Goal: Navigation & Orientation: Find specific page/section

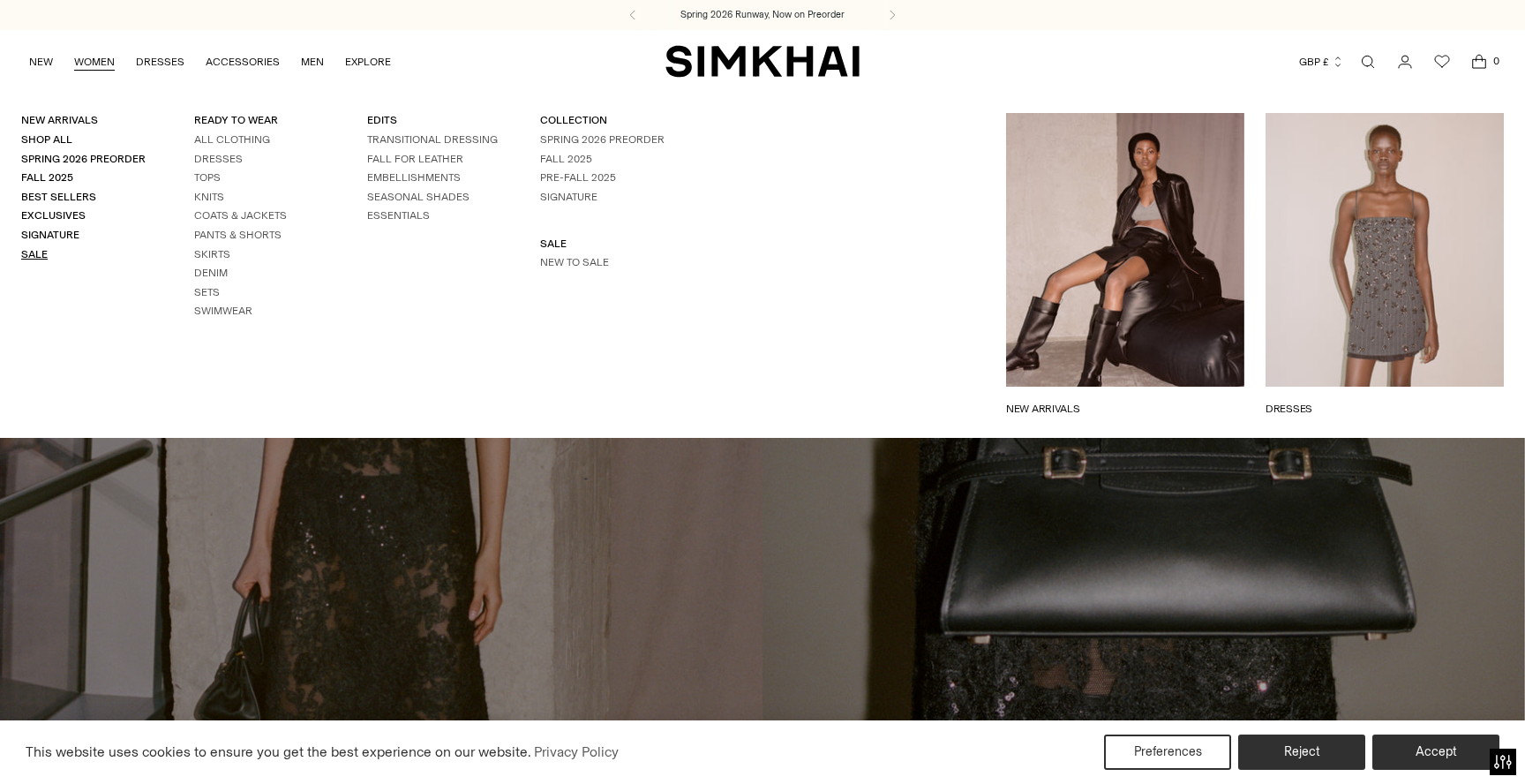
click at [28, 248] on link "Sale" at bounding box center [35, 254] width 27 height 13
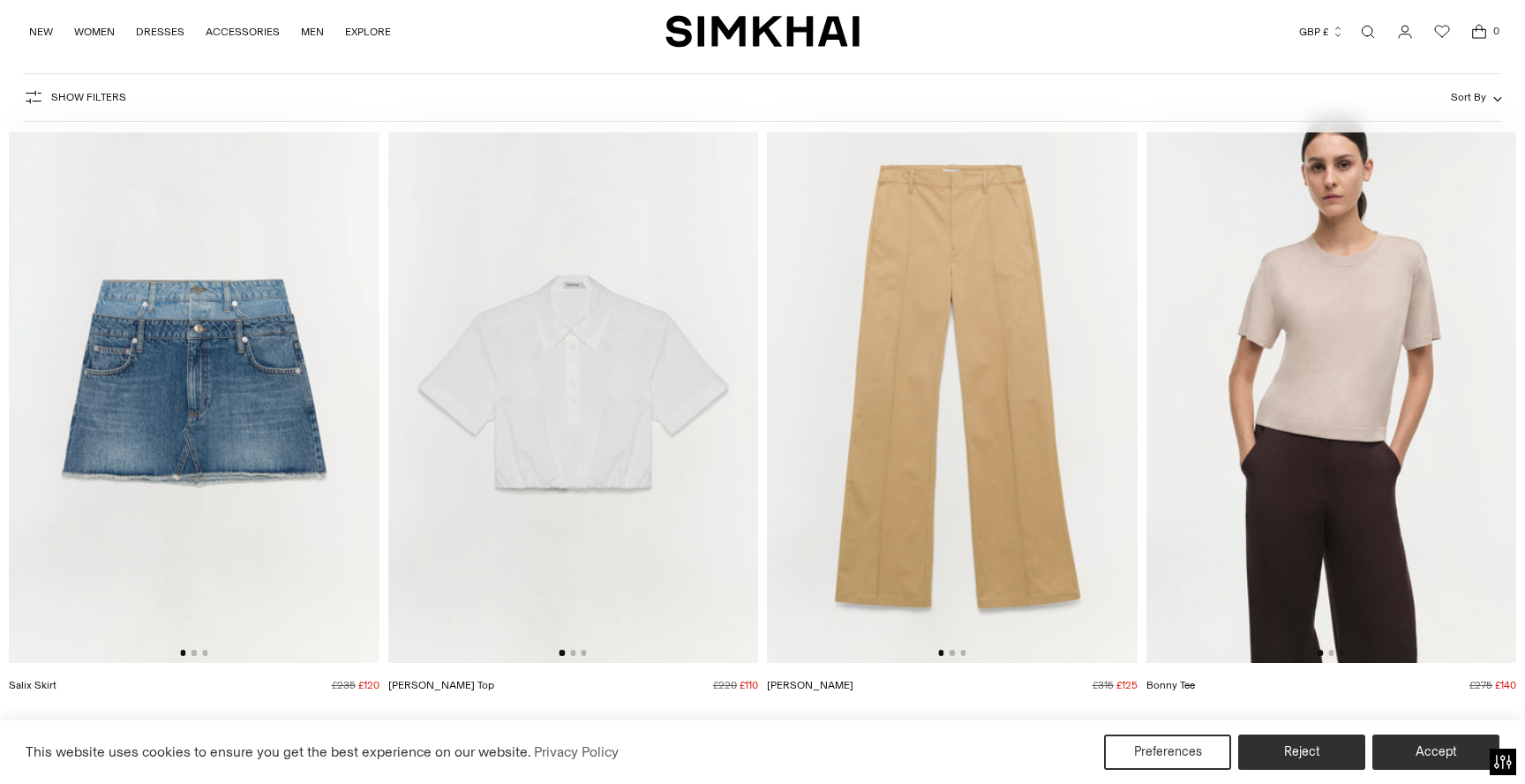
scroll to position [7877, 0]
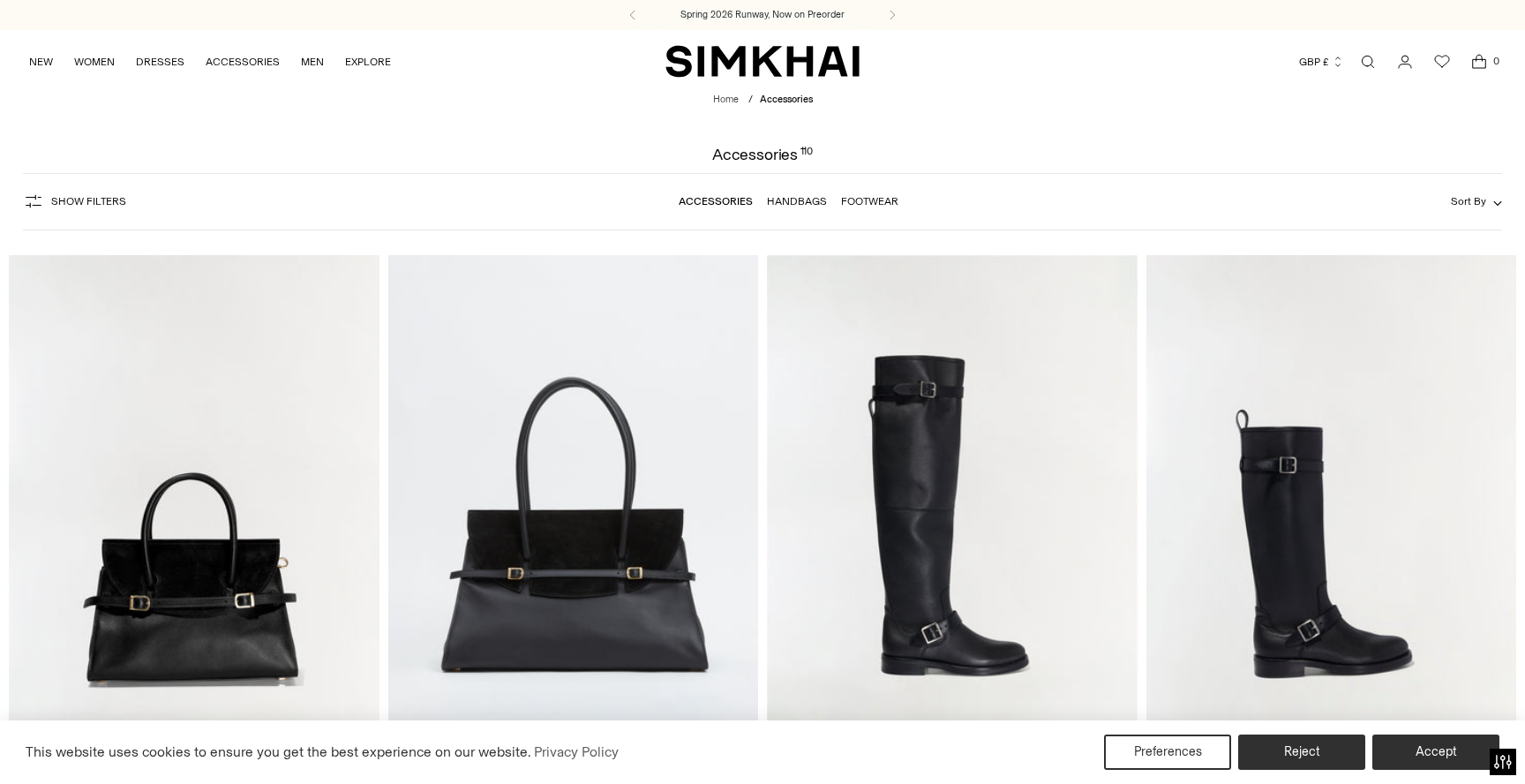
click at [860, 196] on link "Footwear" at bounding box center [870, 202] width 57 height 13
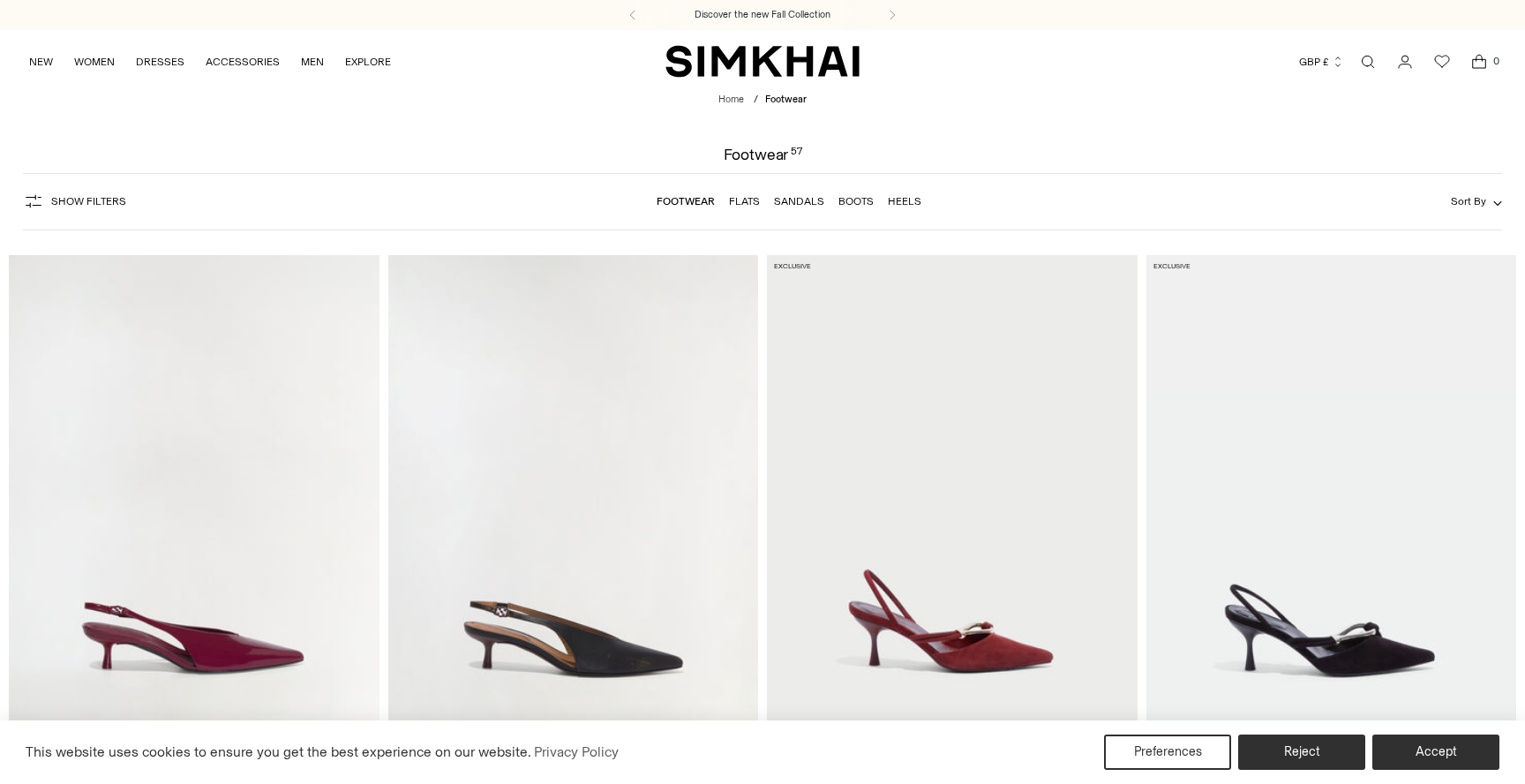
click at [1444, 748] on button "Accept" at bounding box center [1436, 751] width 127 height 35
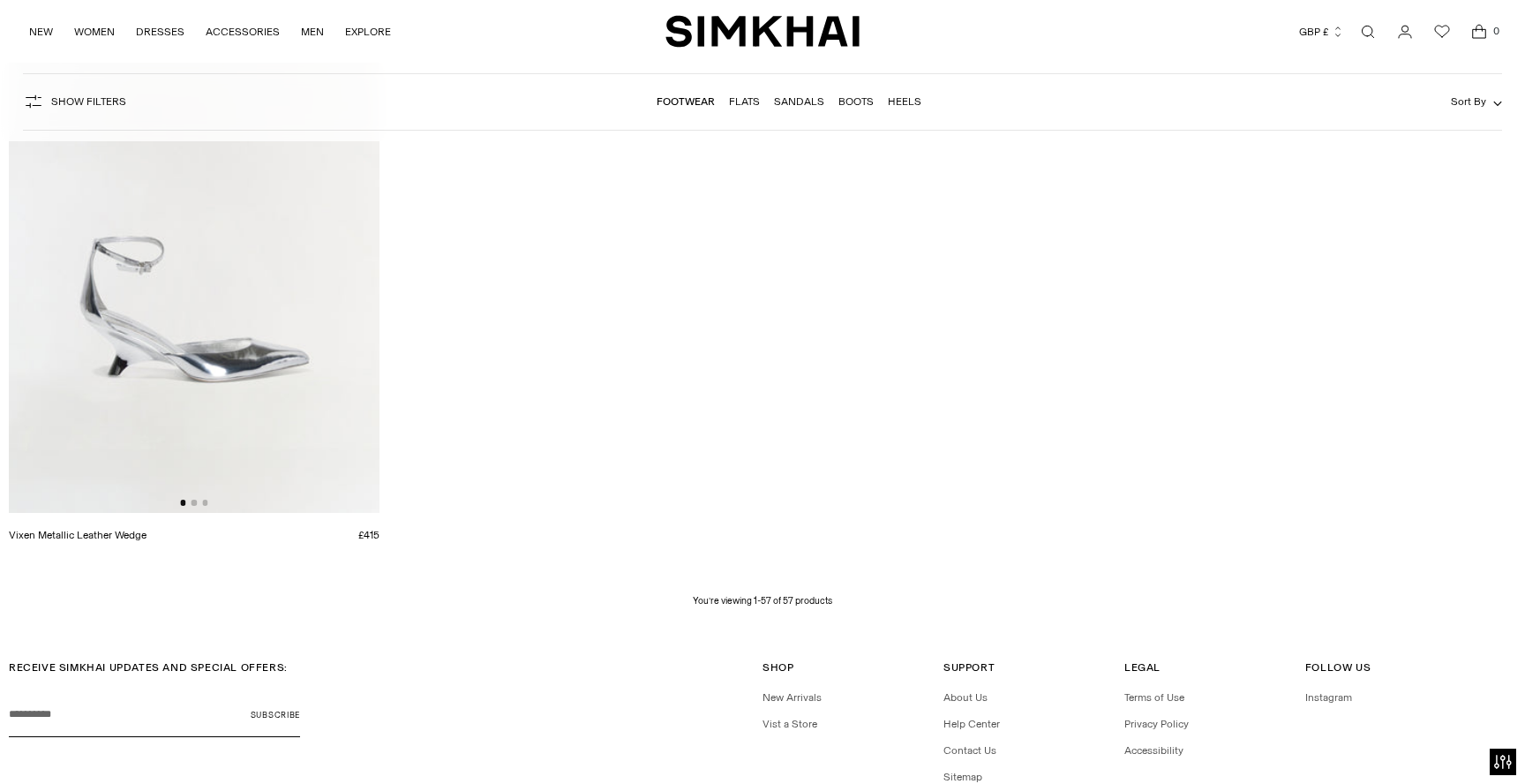
scroll to position [9421, 0]
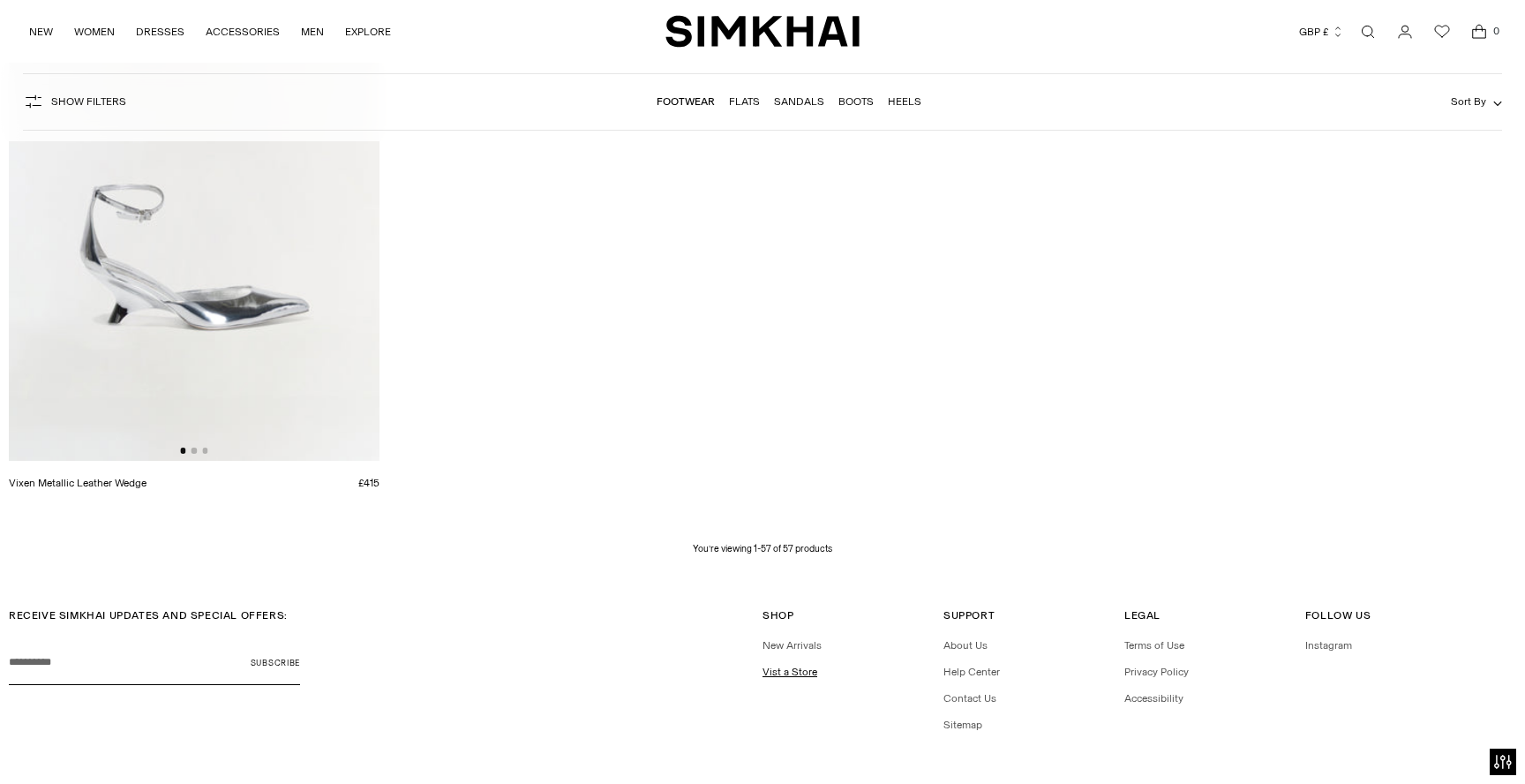
click at [787, 669] on link "Vist a Store" at bounding box center [789, 672] width 55 height 13
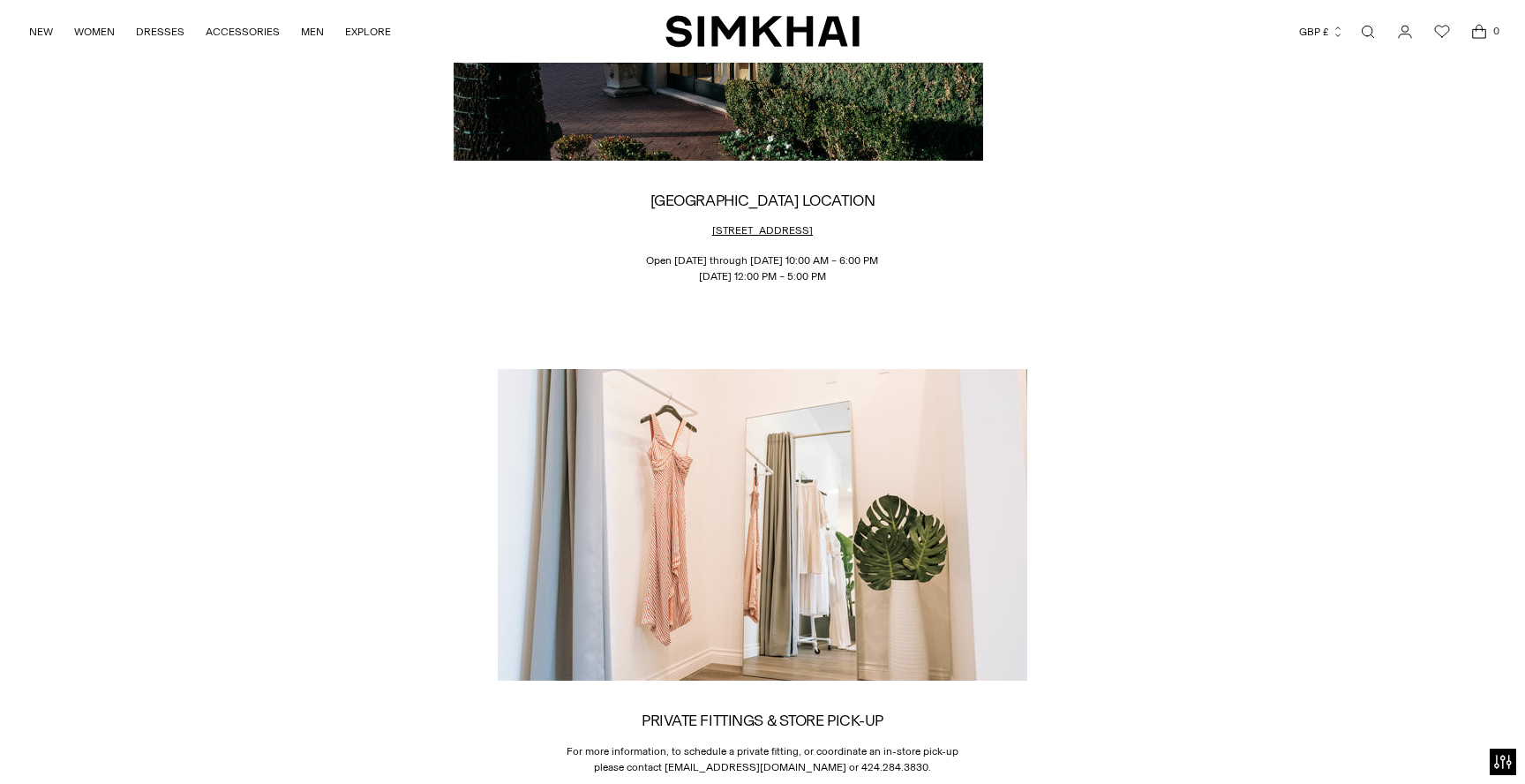
scroll to position [2585, 0]
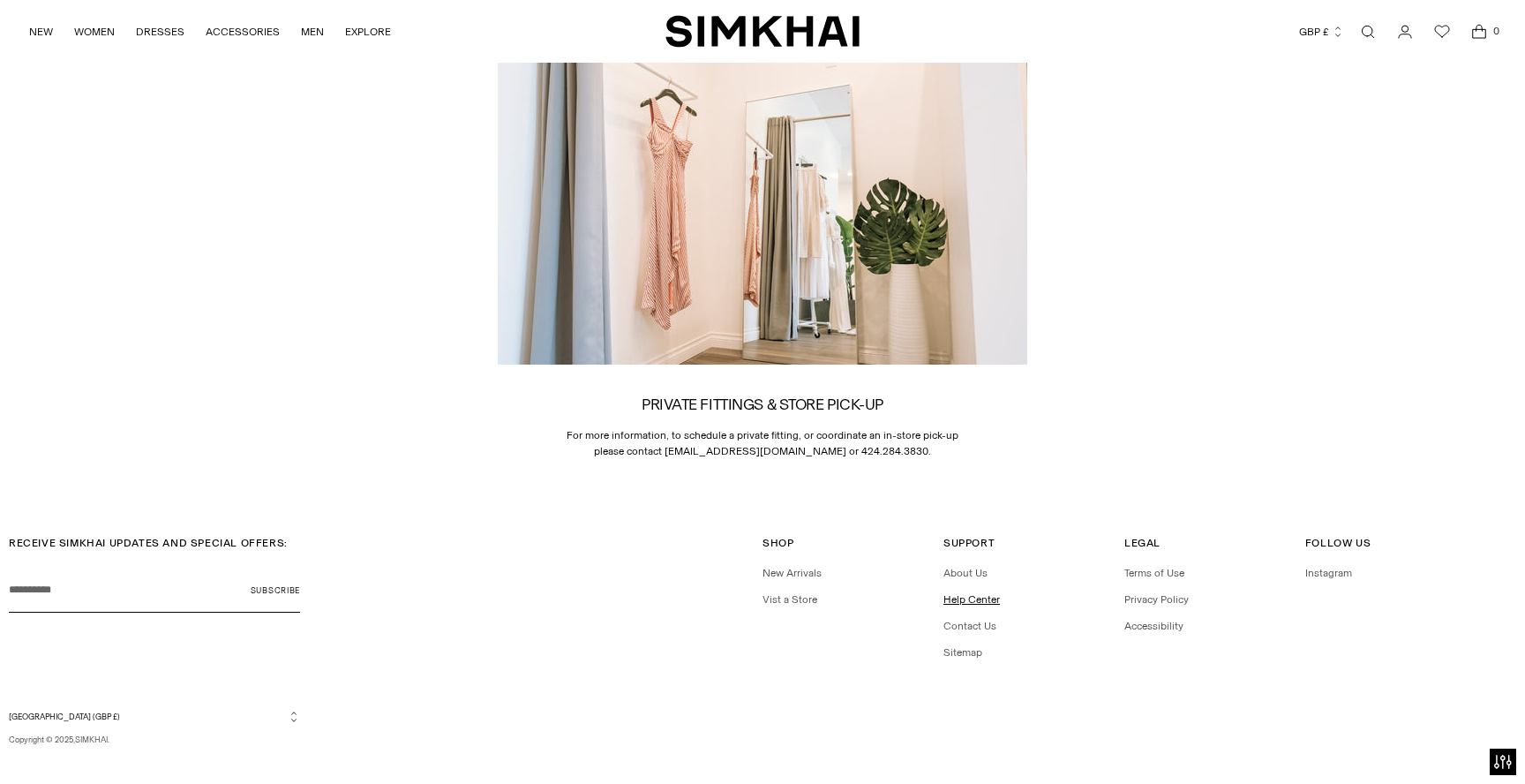
click at [987, 593] on link "Help Center" at bounding box center [971, 599] width 56 height 13
